Goal: Find specific page/section: Find specific page/section

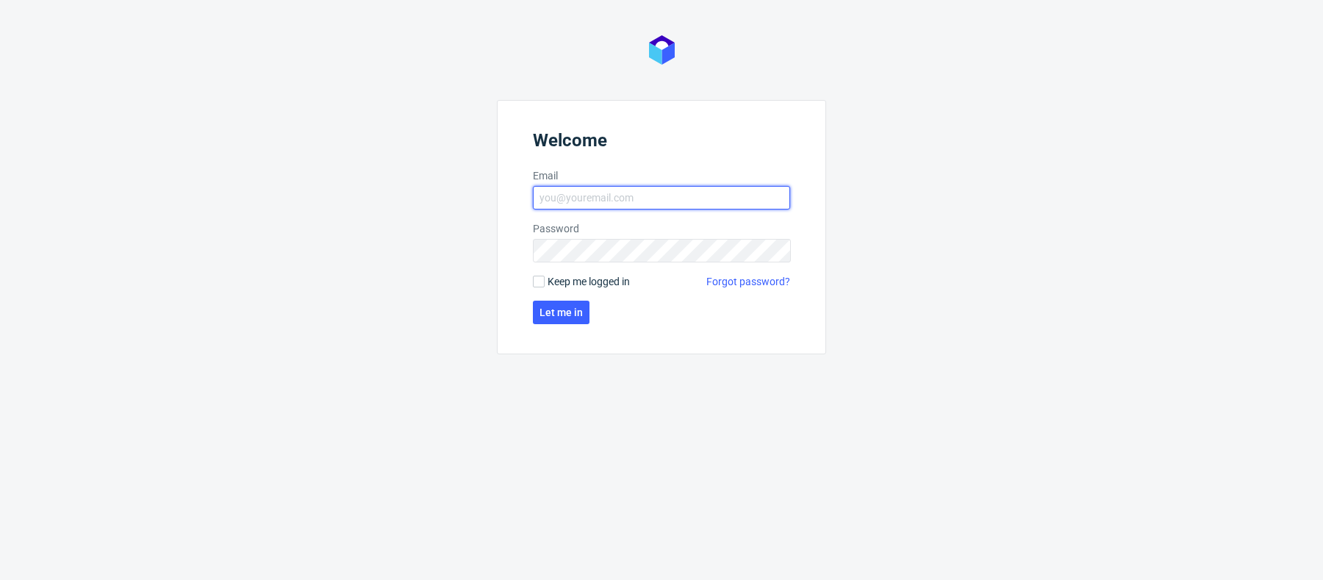
type input "[PERSON_NAME][EMAIL_ADDRESS][PERSON_NAME][DOMAIN_NAME]"
click at [595, 312] on form "Welcome Email [PERSON_NAME][EMAIL_ADDRESS][PERSON_NAME][DOMAIN_NAME] Password K…" at bounding box center [661, 227] width 329 height 254
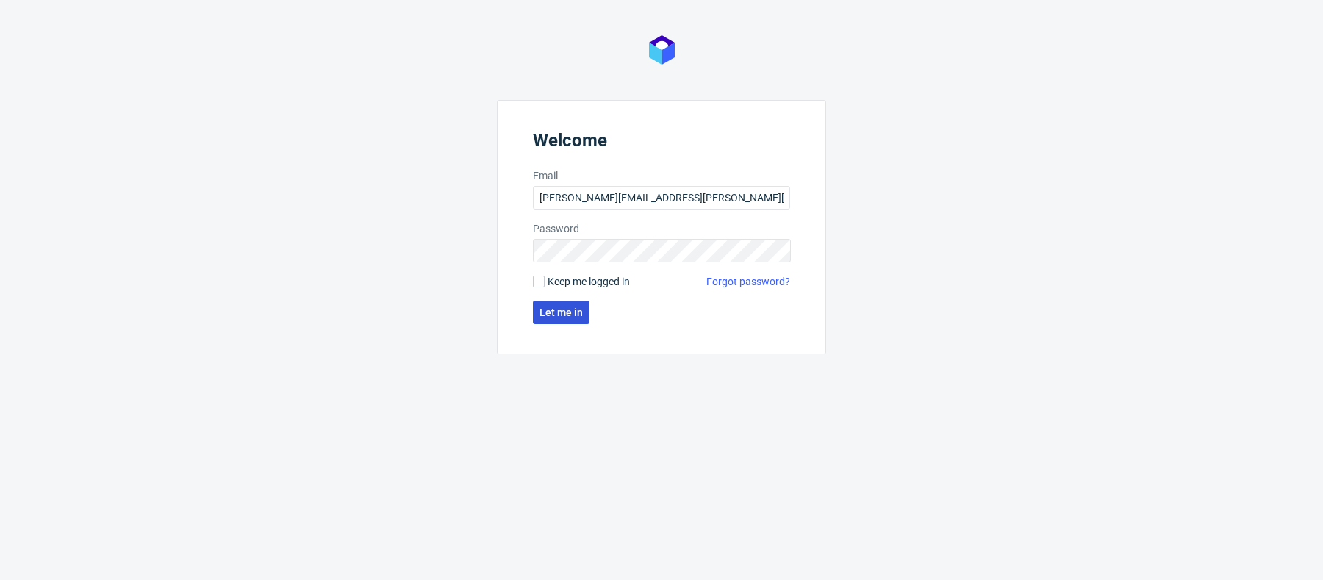
click at [551, 312] on span "Let me in" at bounding box center [560, 312] width 43 height 10
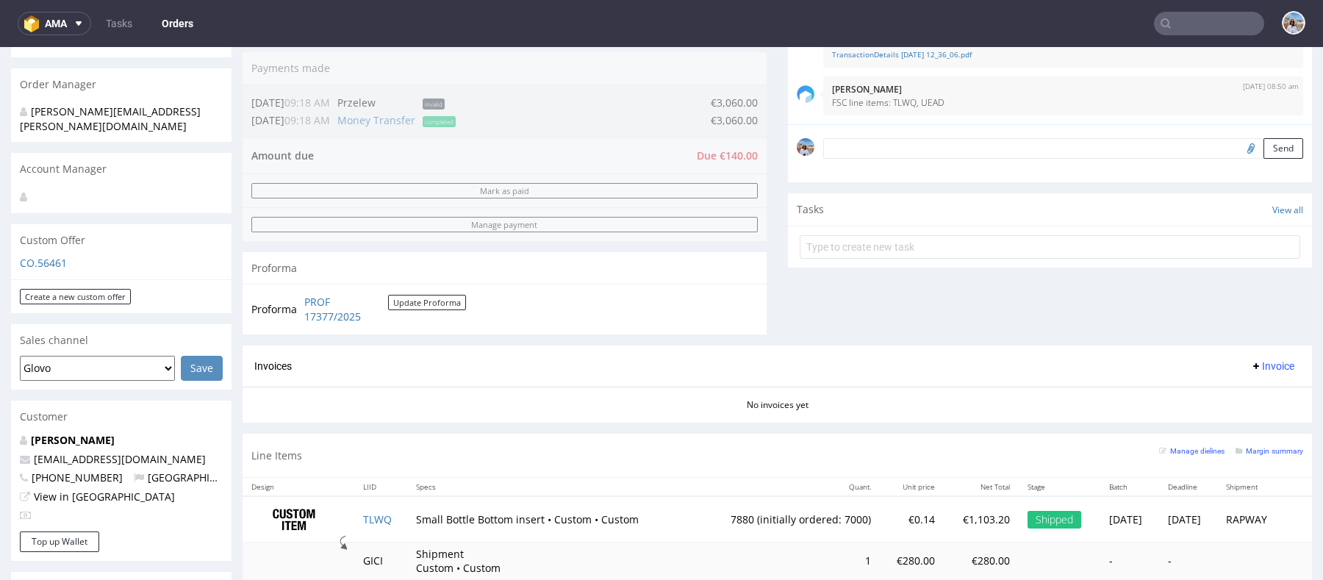
scroll to position [571, 0]
